Goal: Find contact information: Find contact information

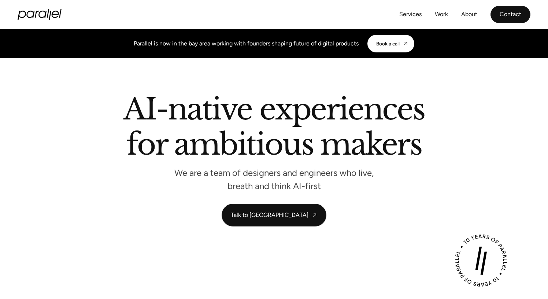
click at [505, 11] on link "Contact" at bounding box center [511, 14] width 40 height 17
